Goal: Task Accomplishment & Management: Complete application form

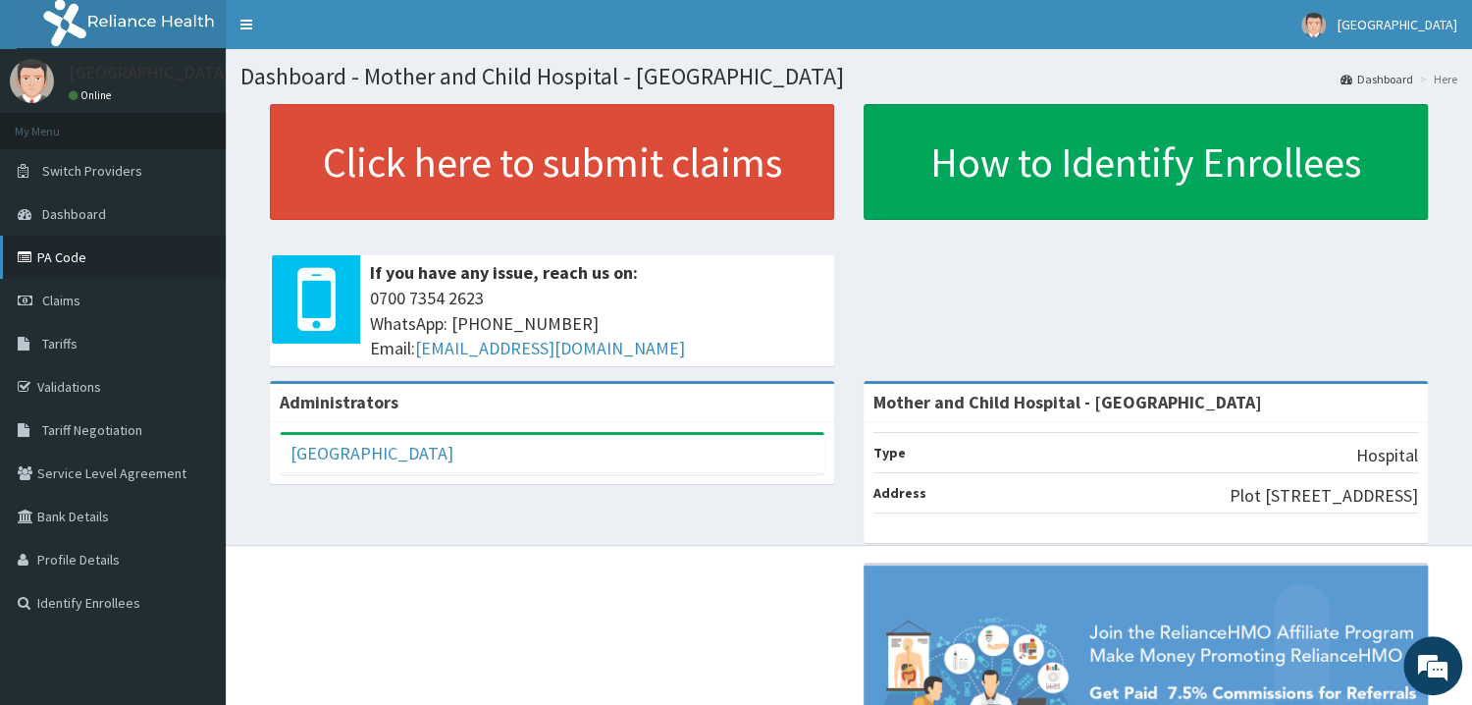
click at [76, 256] on link "PA Code" at bounding box center [113, 257] width 226 height 43
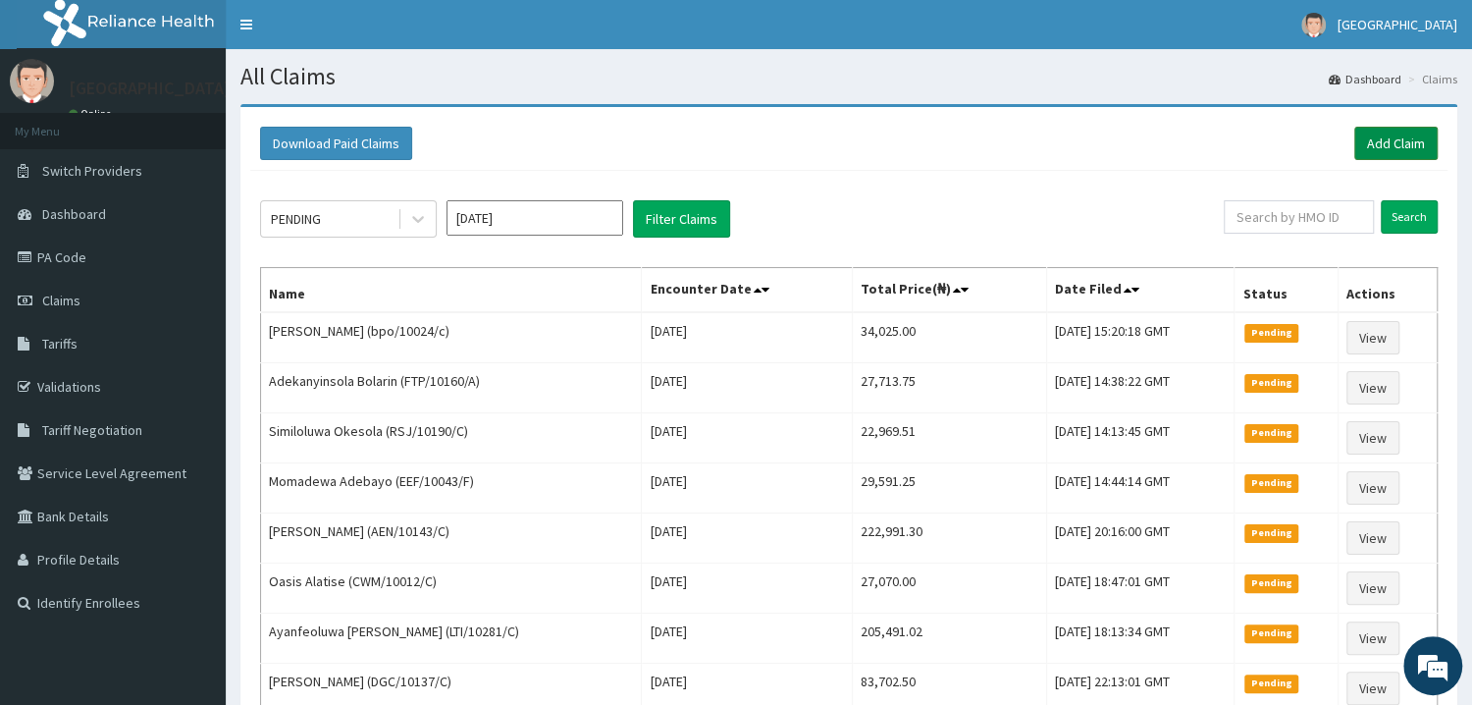
click at [1387, 142] on link "Add Claim" at bounding box center [1395, 143] width 83 height 33
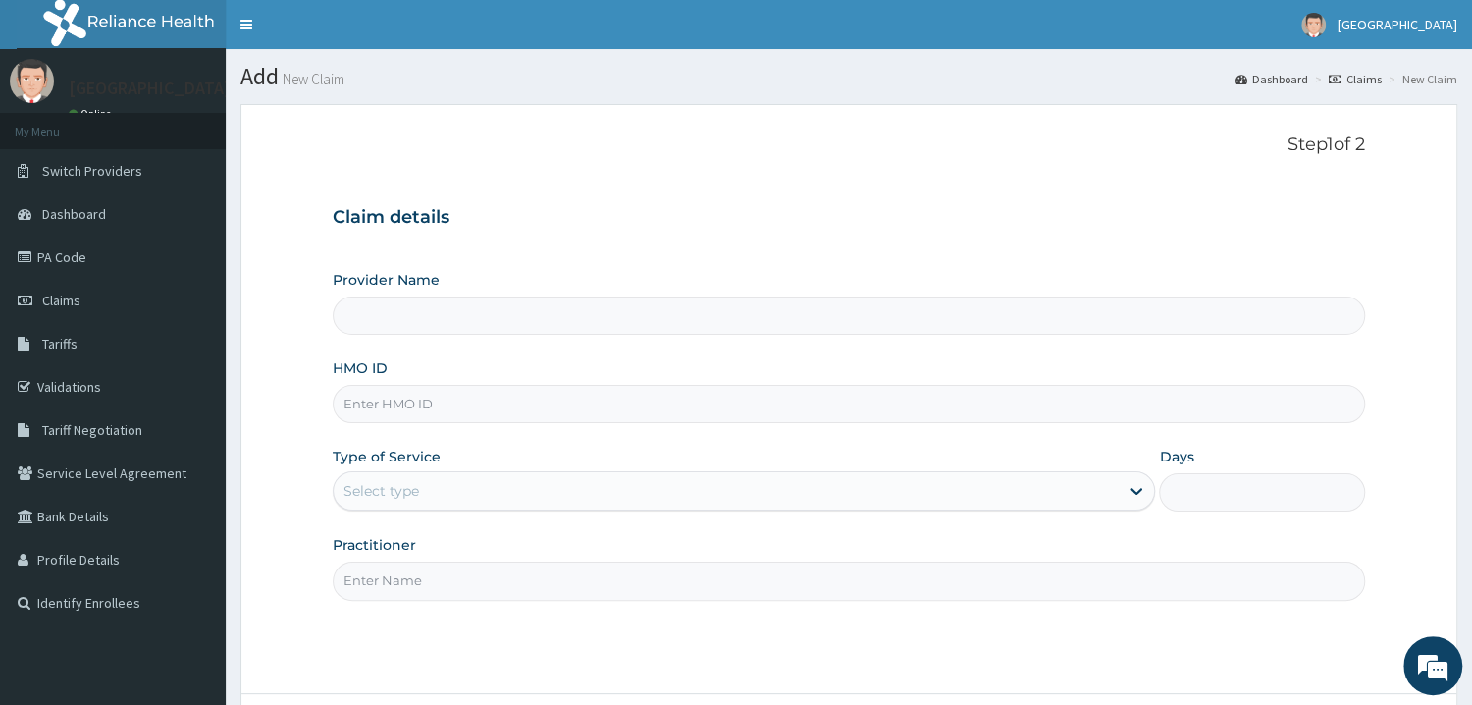
type input "Mother and Child Hospital - [GEOGRAPHIC_DATA]"
click at [398, 401] on input "HMO ID" at bounding box center [849, 404] width 1032 height 38
type input "cmr/10055/a"
drag, startPoint x: 1125, startPoint y: 498, endPoint x: 647, endPoint y: 507, distance: 478.0
click at [1122, 498] on div at bounding box center [1136, 490] width 35 height 35
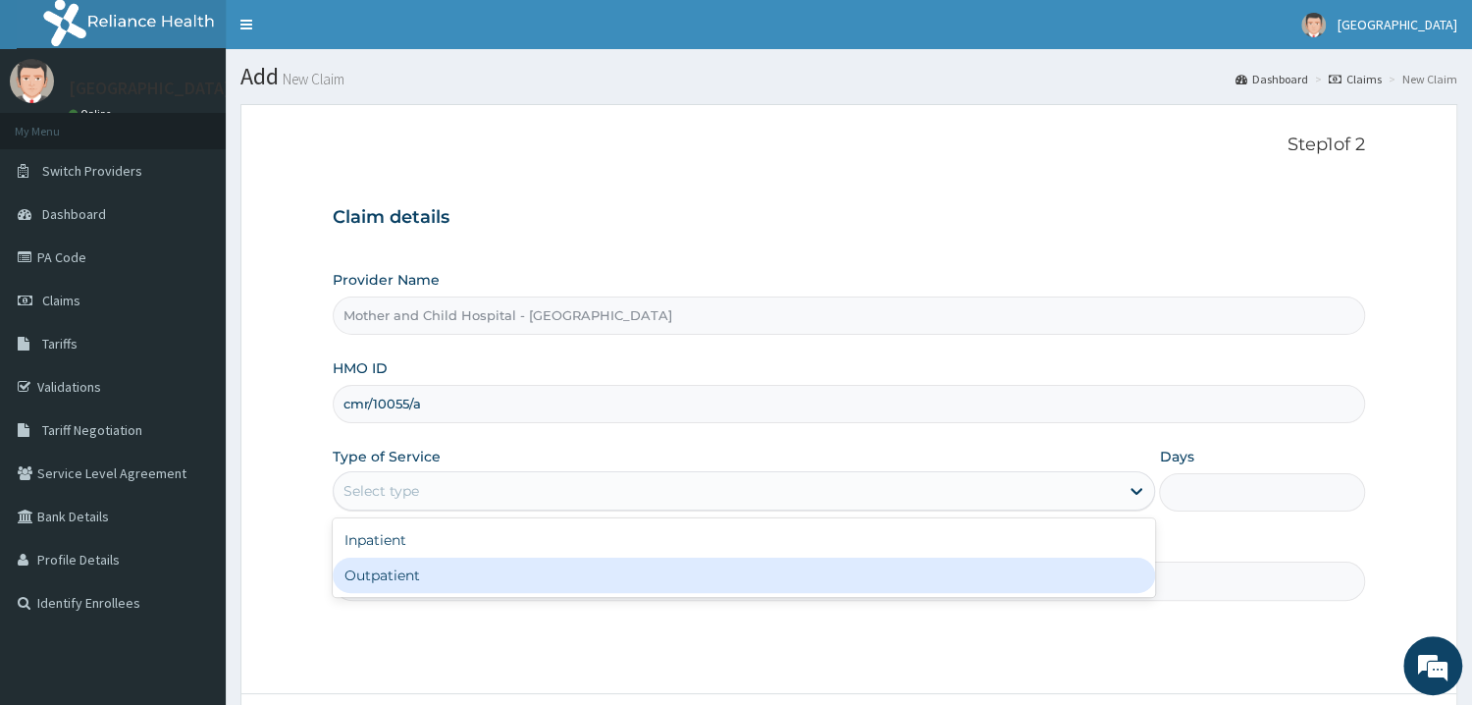
click at [400, 573] on div "Outpatient" at bounding box center [744, 574] width 823 height 35
type input "1"
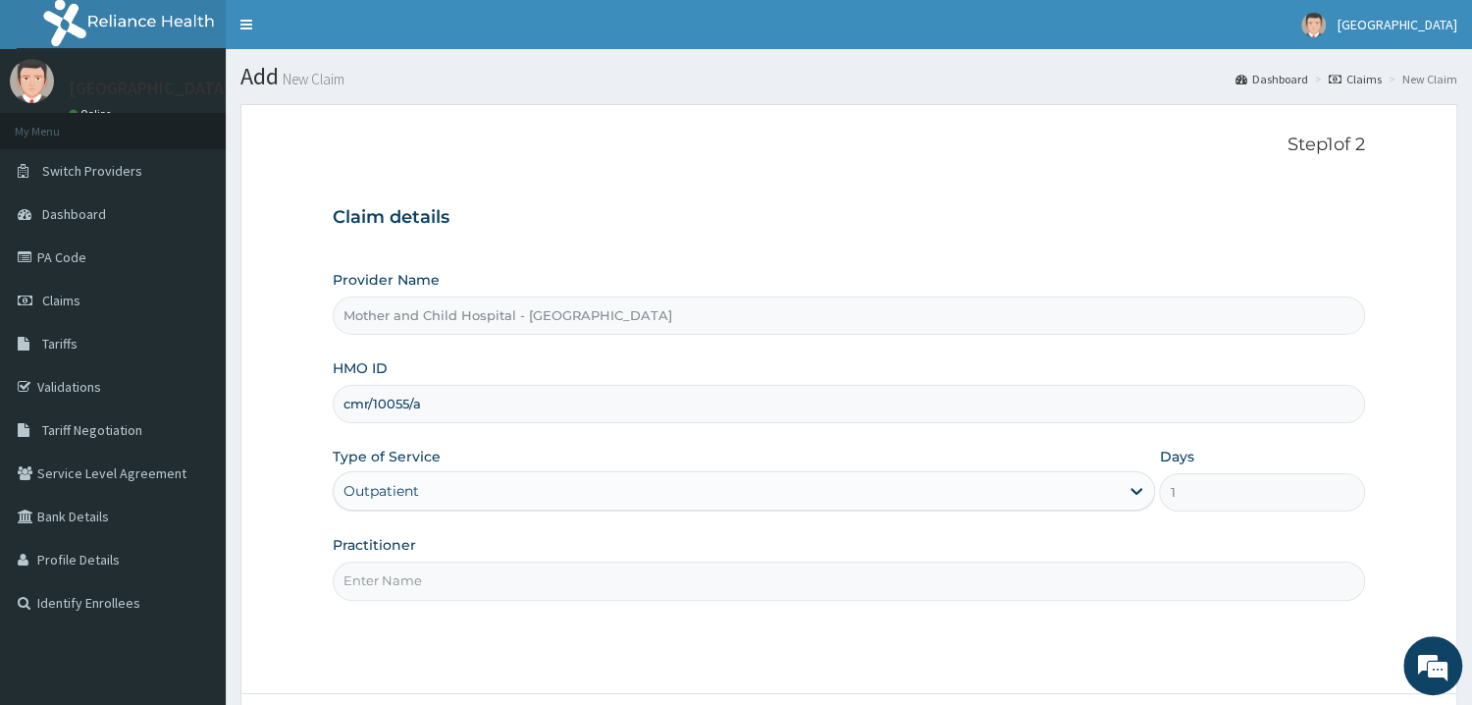
click at [395, 566] on input "Practitioner" at bounding box center [849, 580] width 1032 height 38
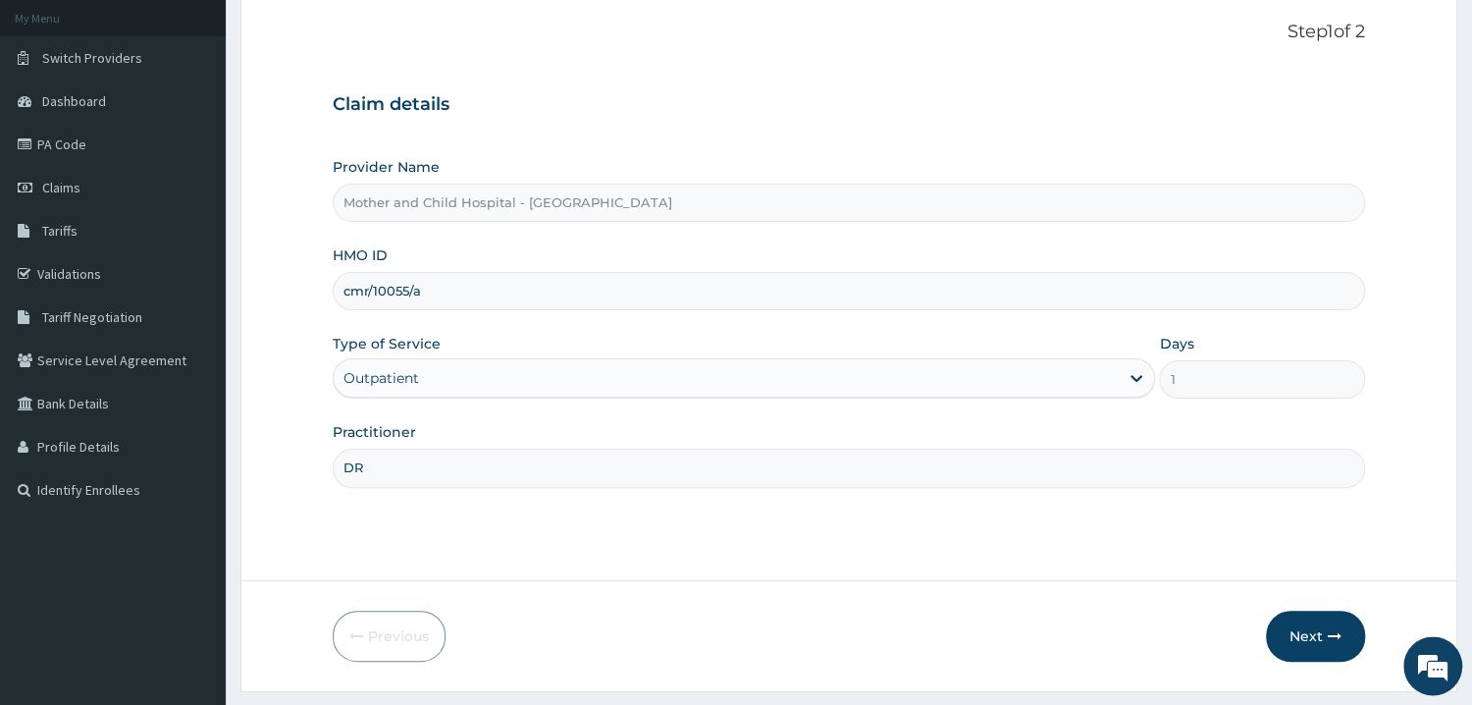
scroll to position [165, 0]
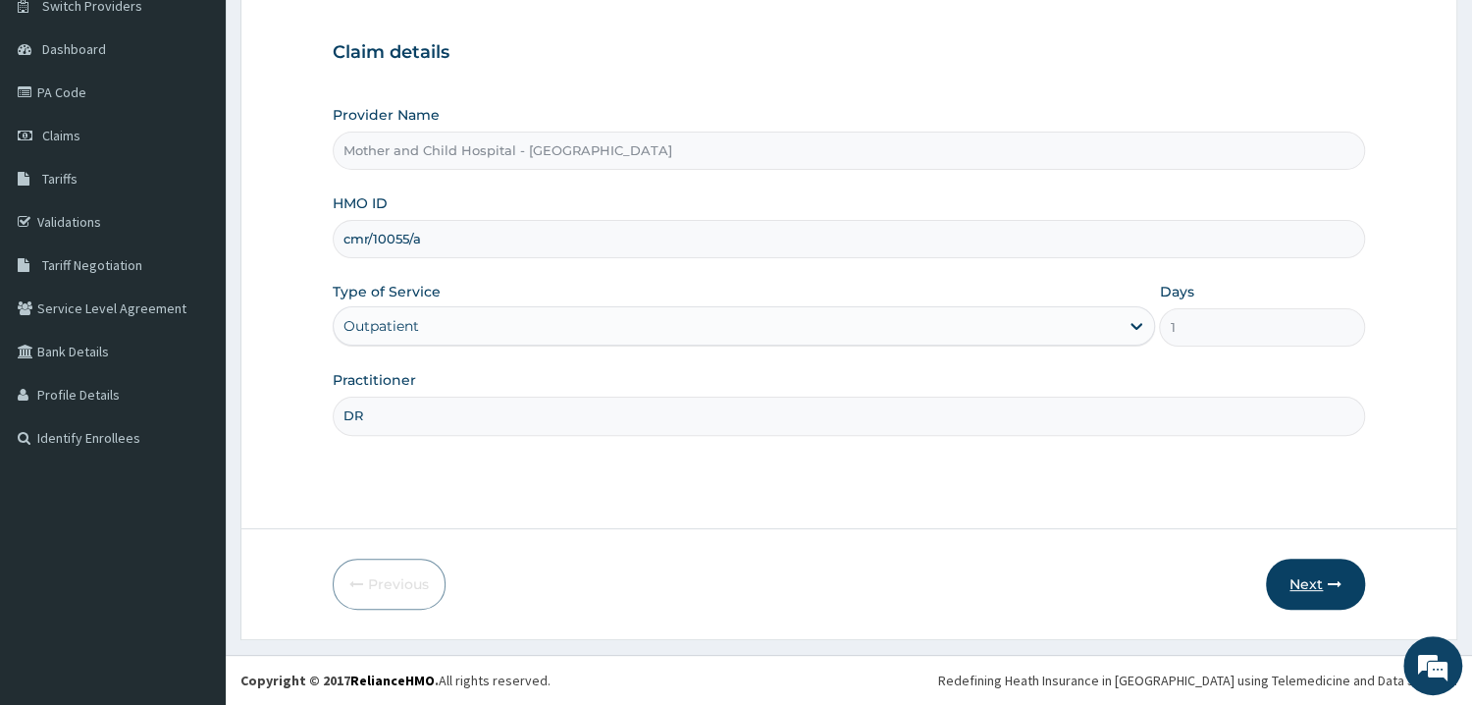
type input "DR"
click at [1290, 593] on button "Next" at bounding box center [1315, 583] width 99 height 51
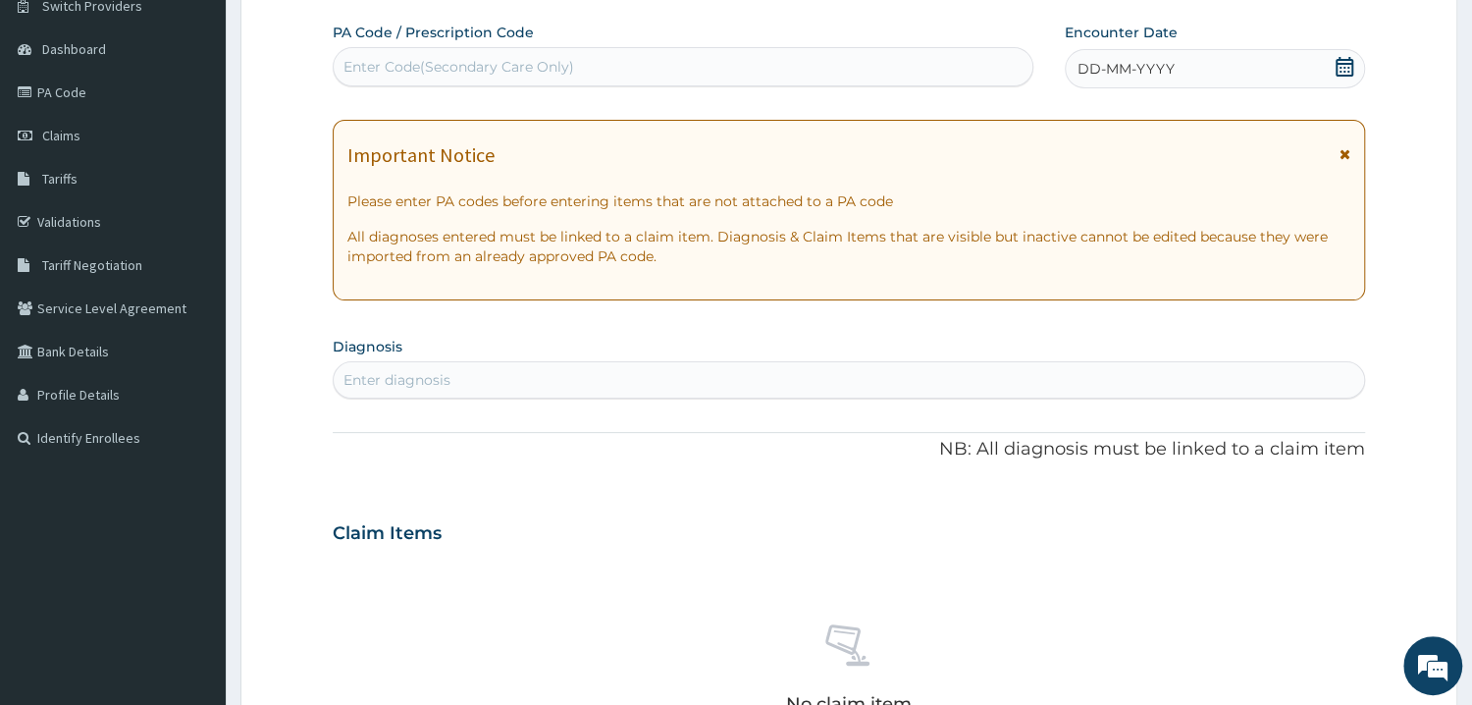
click at [1352, 65] on icon at bounding box center [1345, 67] width 18 height 20
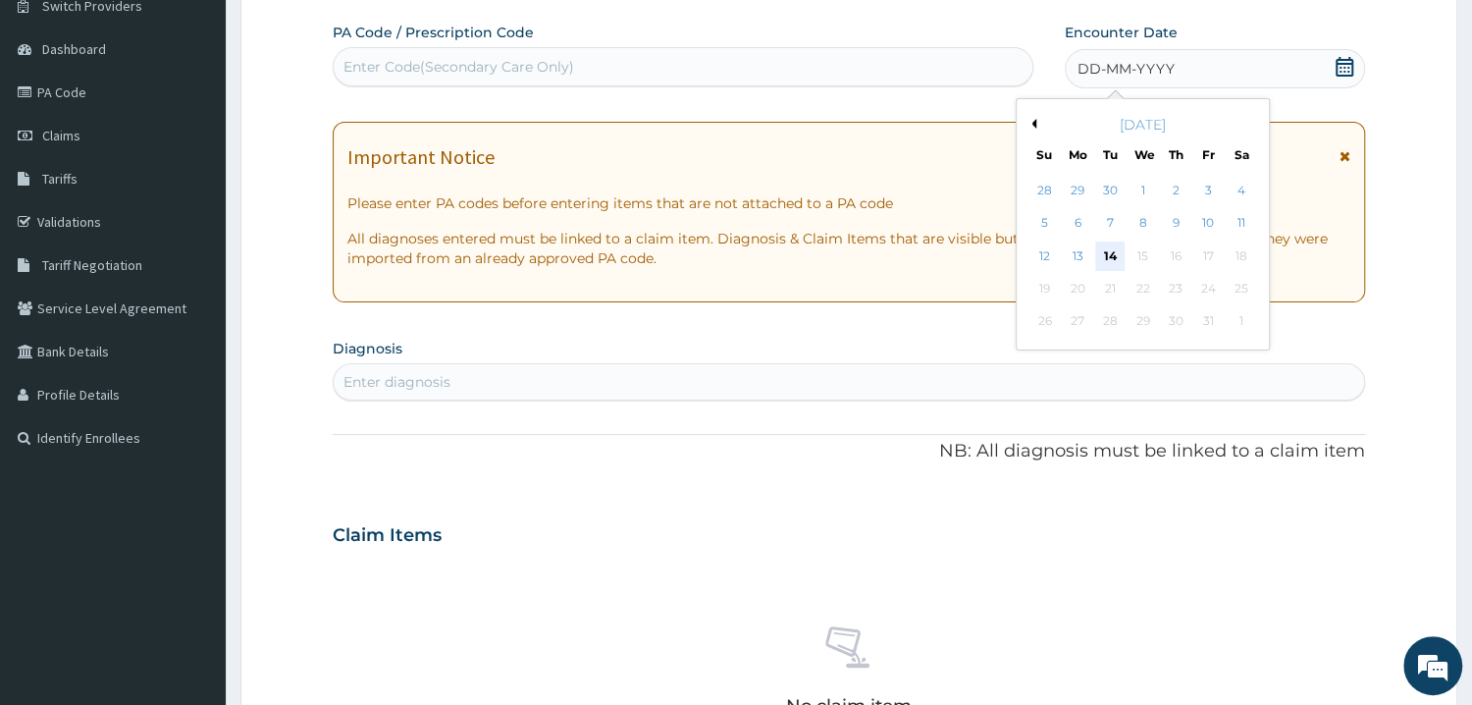
click at [1116, 254] on div "14" at bounding box center [1109, 255] width 29 height 29
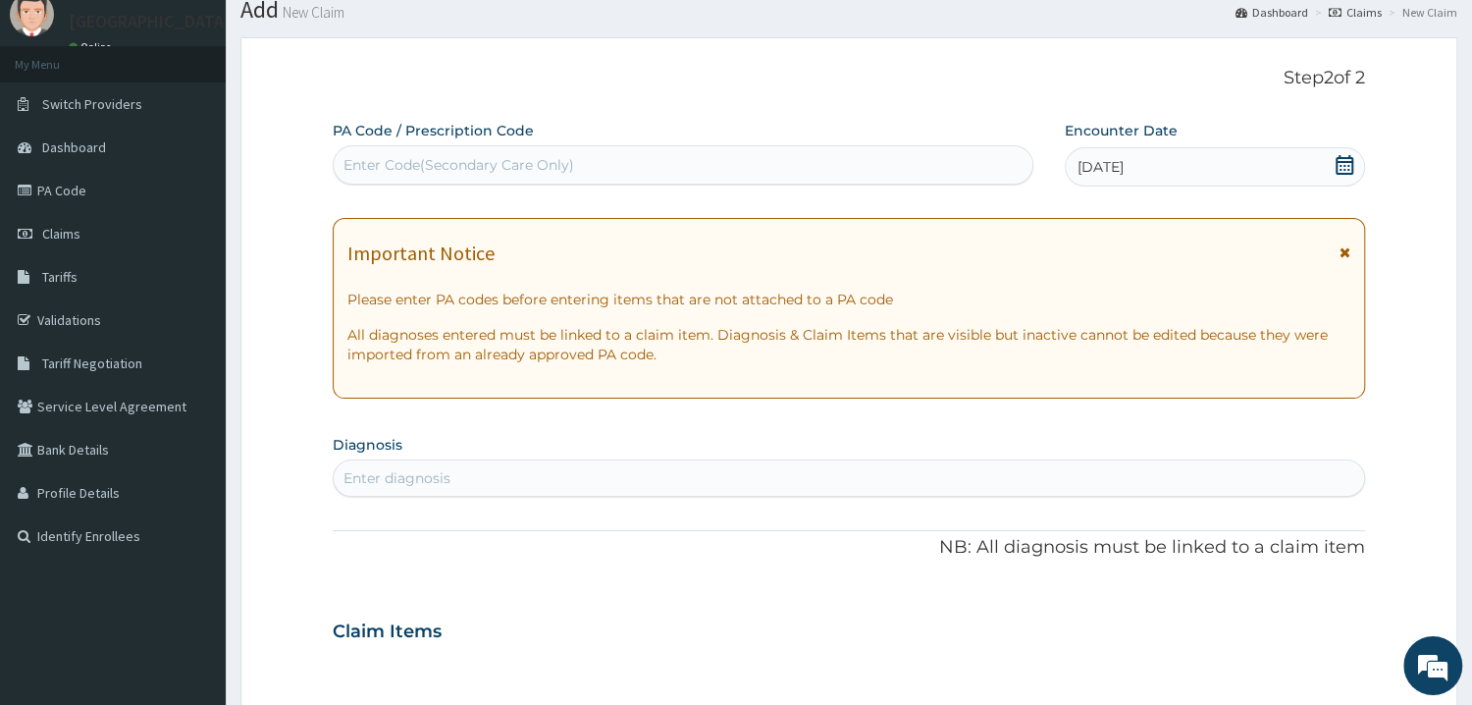
scroll to position [60, 0]
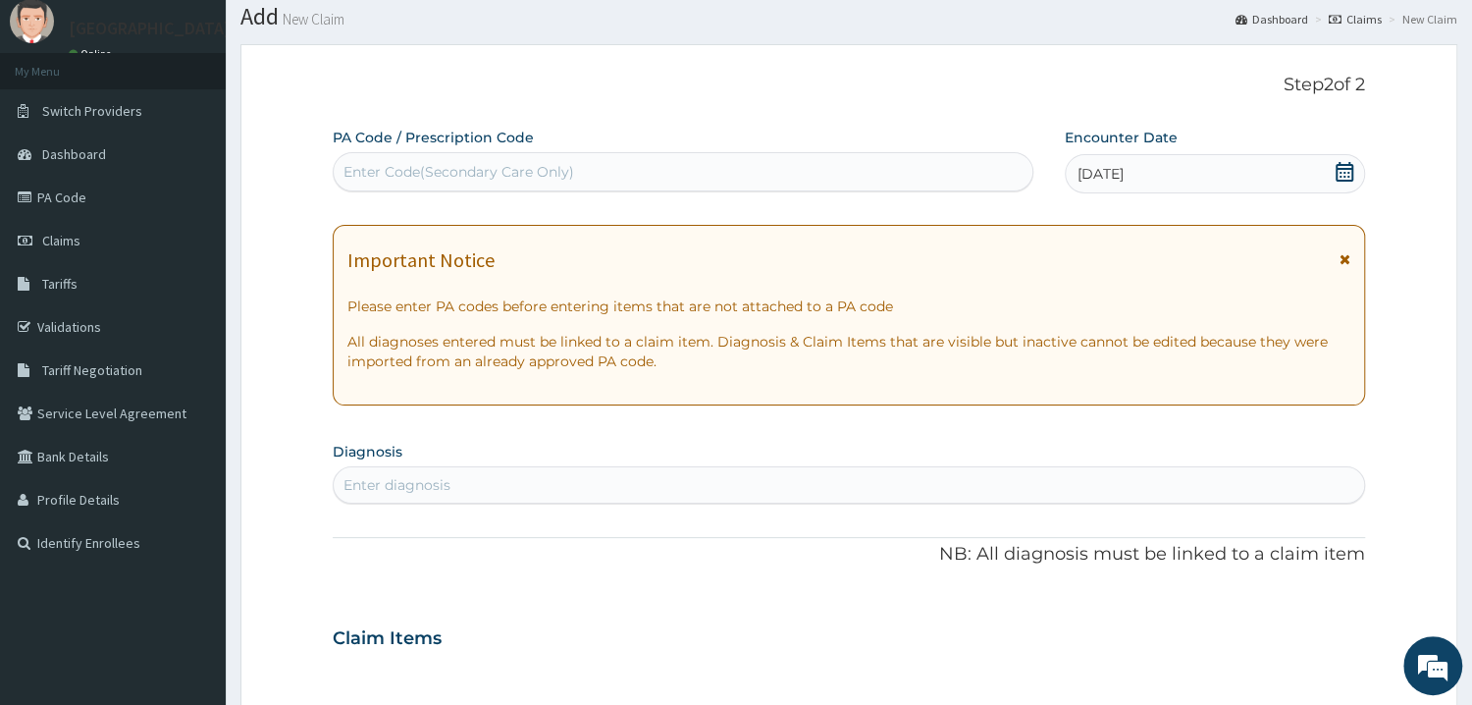
click at [406, 169] on div "Enter Code(Secondary Care Only)" at bounding box center [458, 172] width 231 height 20
paste input "PA/FFF78E"
type input "PA/FFF78E"
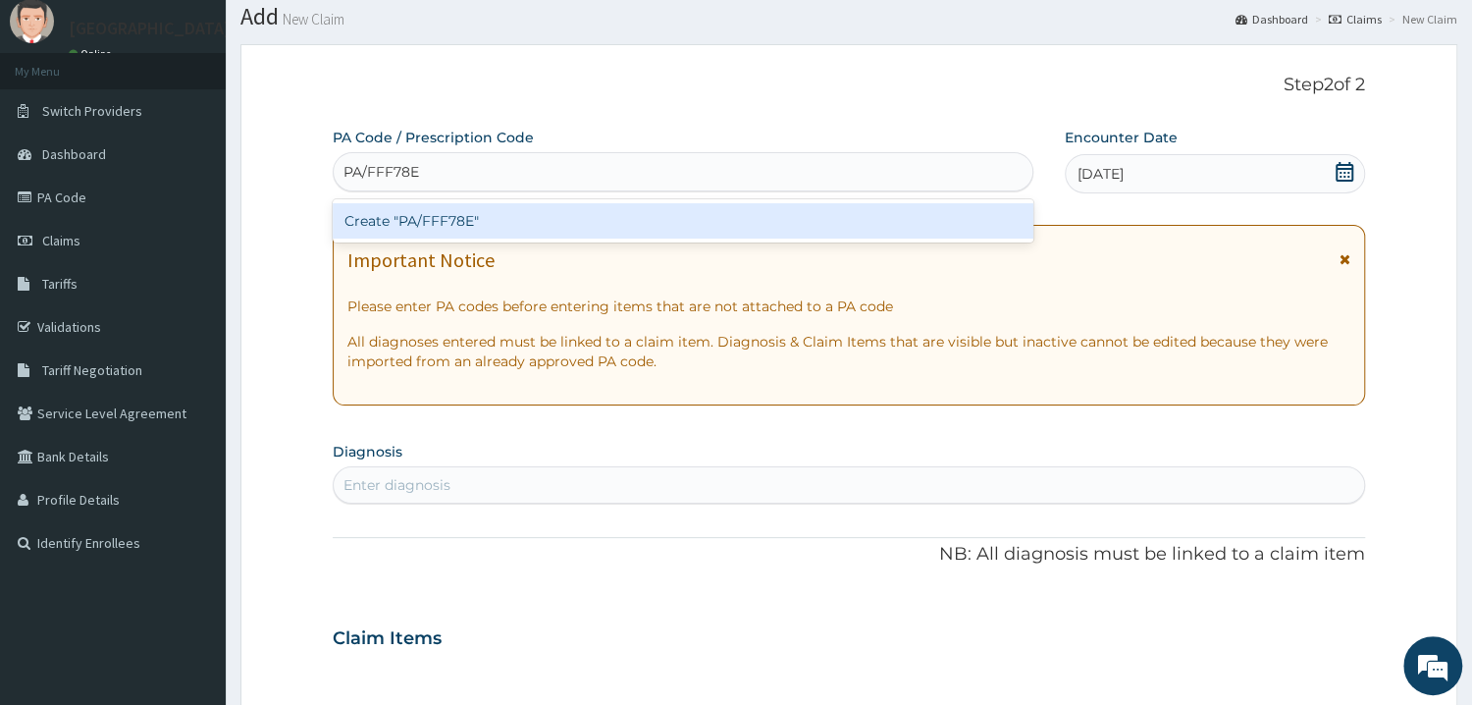
click at [405, 242] on div "Create "PA/FFF78E"" at bounding box center [683, 220] width 701 height 43
click at [406, 220] on div "Create "PA/FFF78E"" at bounding box center [683, 220] width 701 height 35
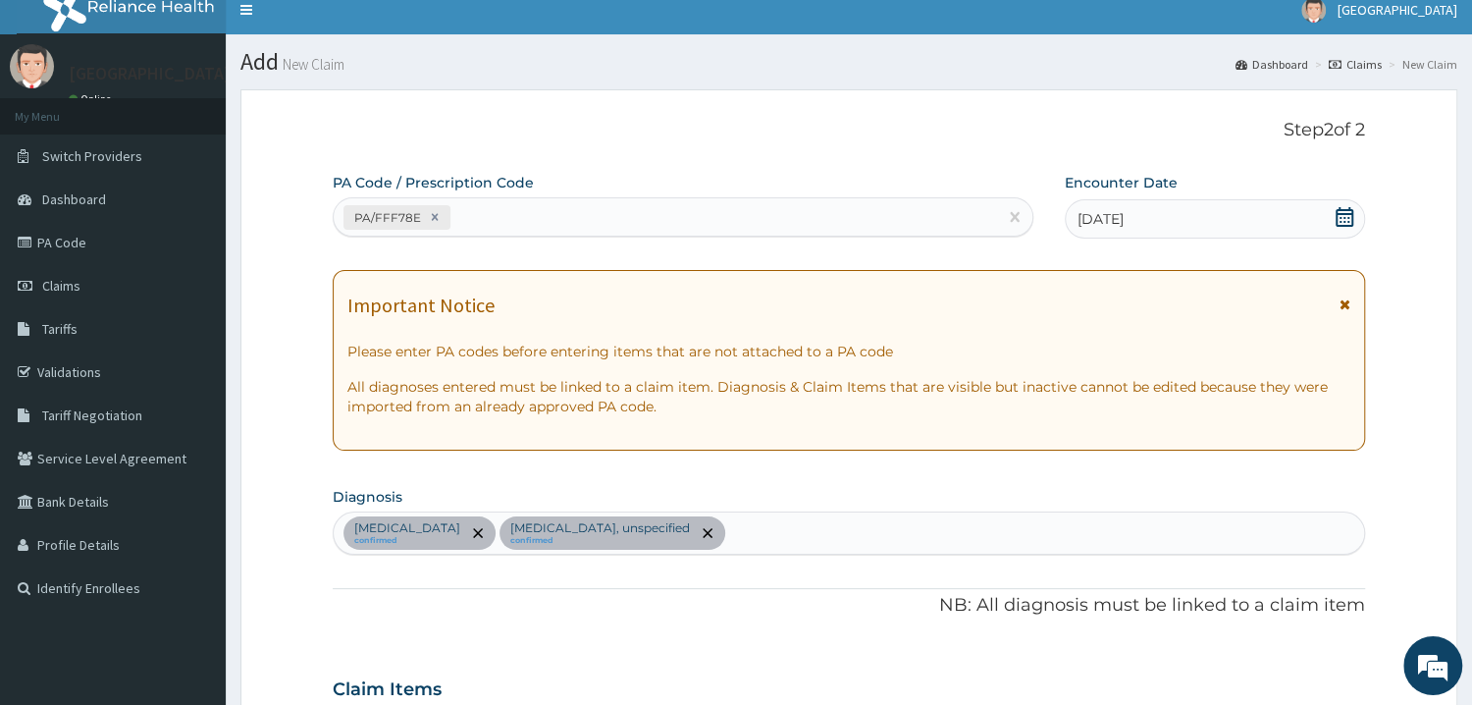
scroll to position [0, 0]
